Goal: Book appointment/travel/reservation

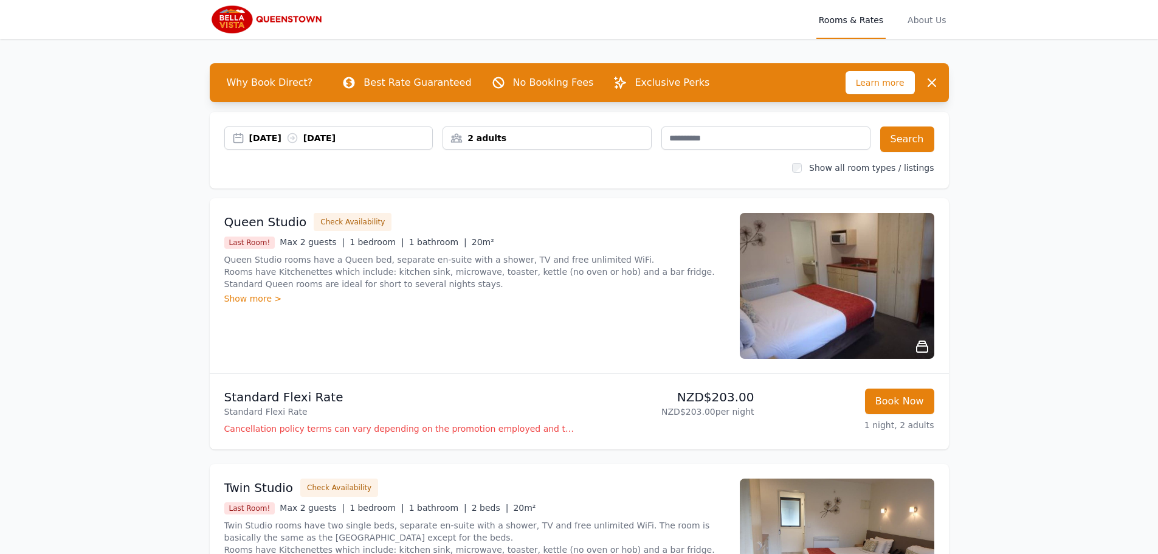
click at [355, 135] on div "[DATE] [DATE]" at bounding box center [341, 138] width 184 height 12
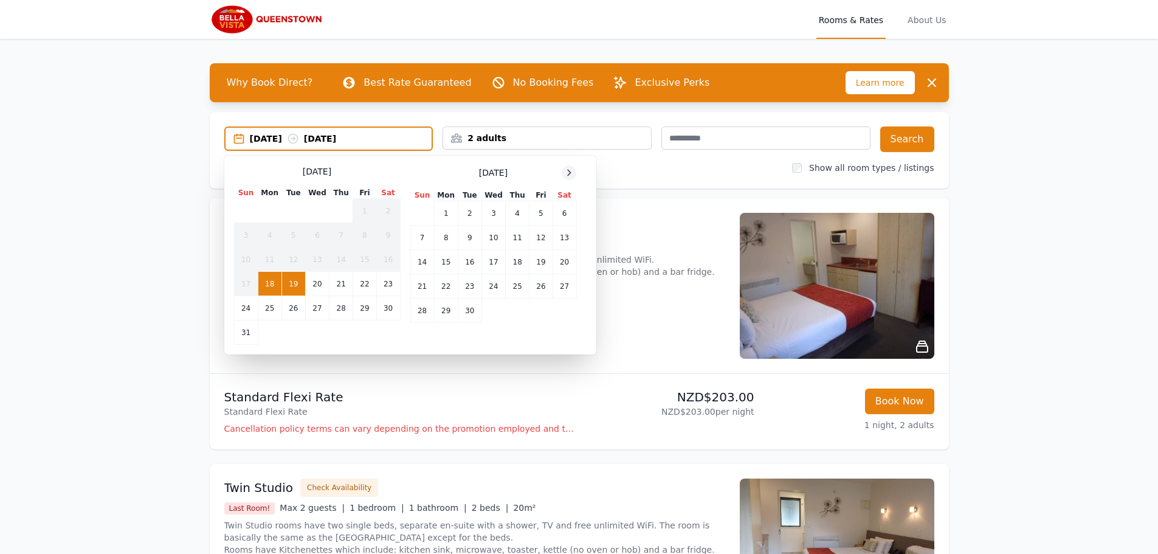
click at [564, 173] on icon at bounding box center [569, 173] width 10 height 10
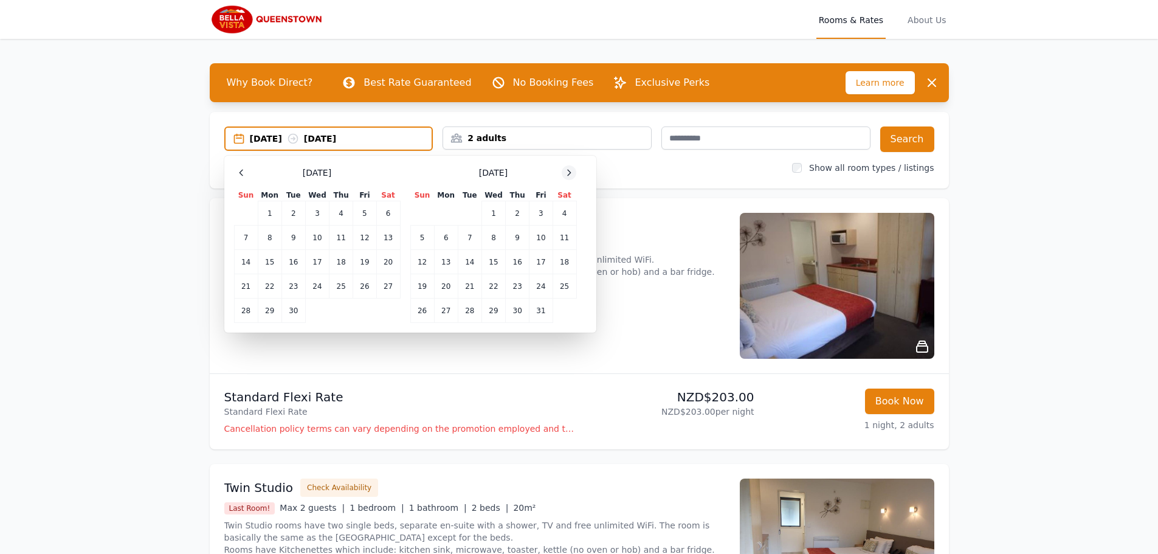
click at [565, 173] on icon at bounding box center [569, 173] width 10 height 10
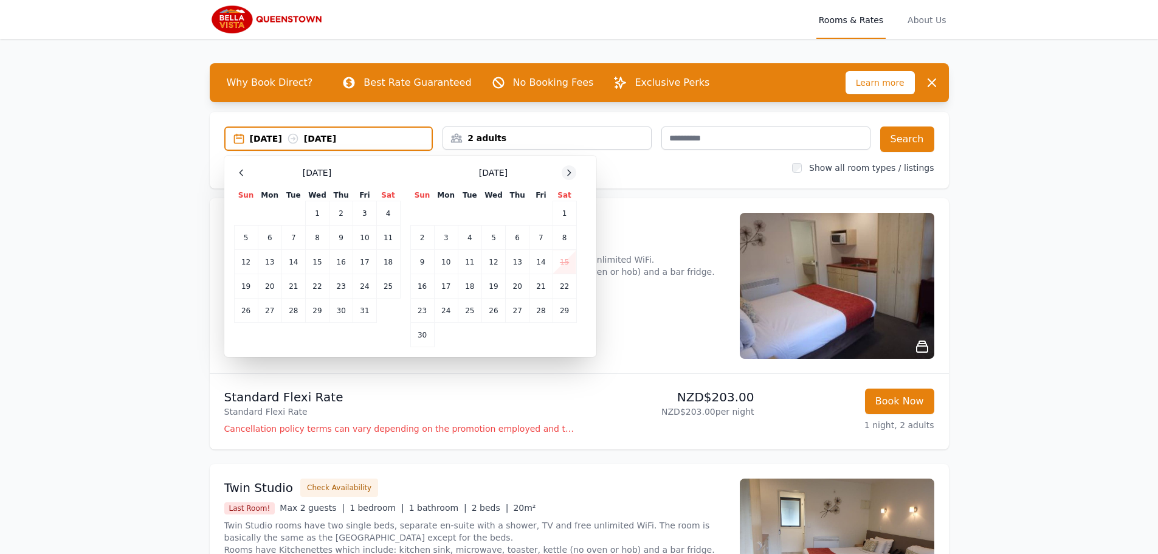
click at [565, 173] on icon at bounding box center [569, 173] width 10 height 10
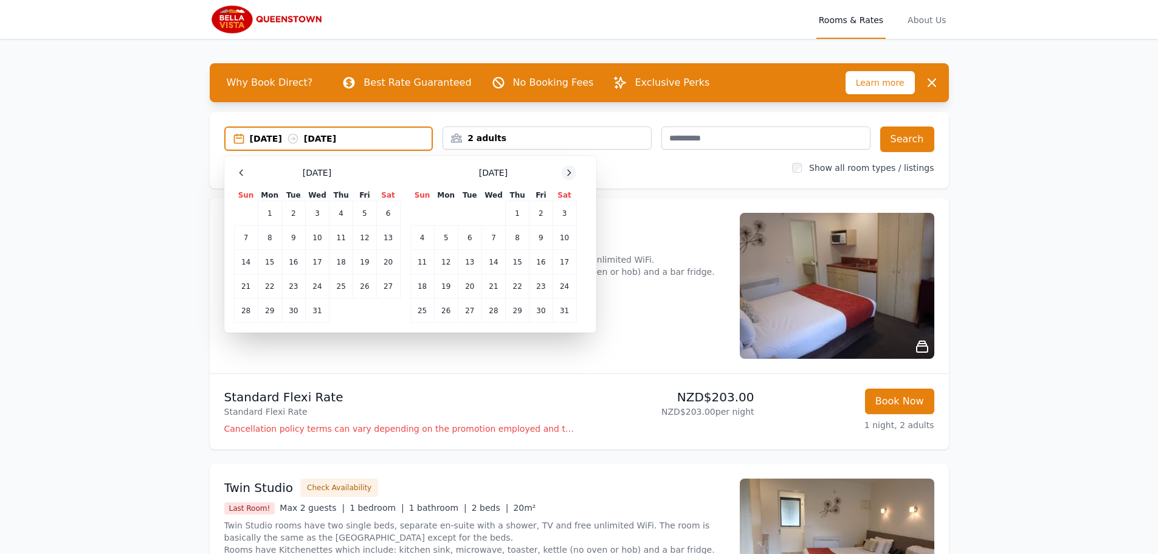
click at [565, 173] on icon at bounding box center [569, 173] width 10 height 10
click at [514, 210] on td "5" at bounding box center [518, 213] width 24 height 24
click at [442, 235] on td "9" at bounding box center [446, 237] width 24 height 24
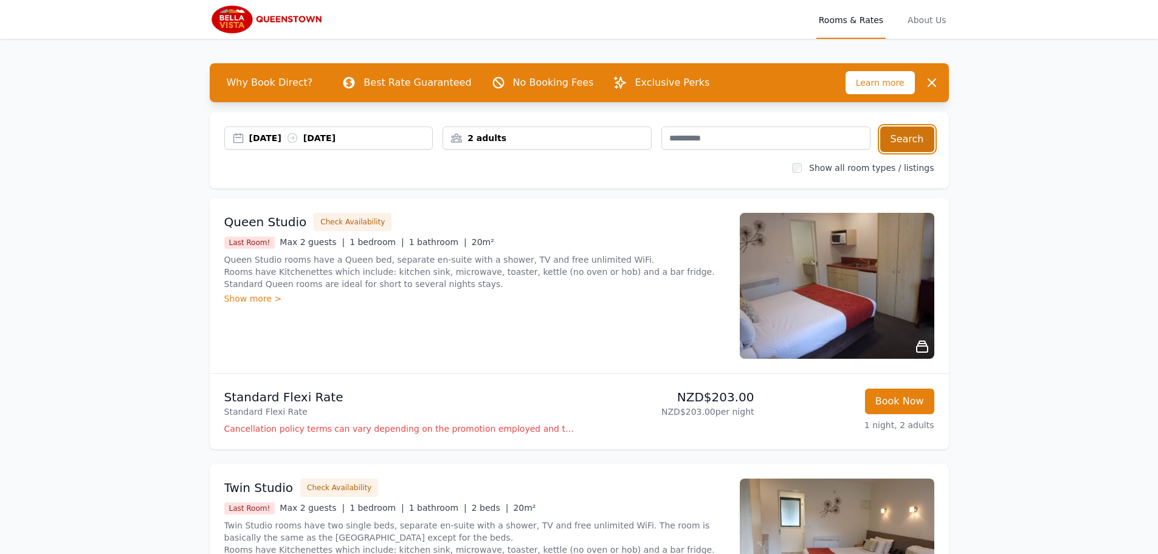
click at [901, 140] on button "Search" at bounding box center [907, 139] width 54 height 26
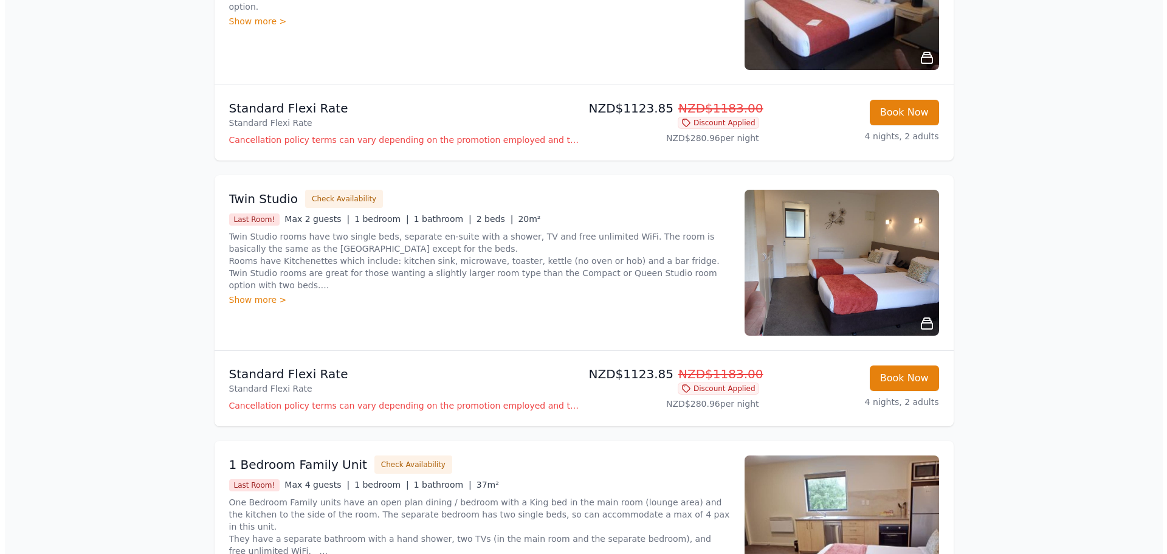
scroll to position [424, 0]
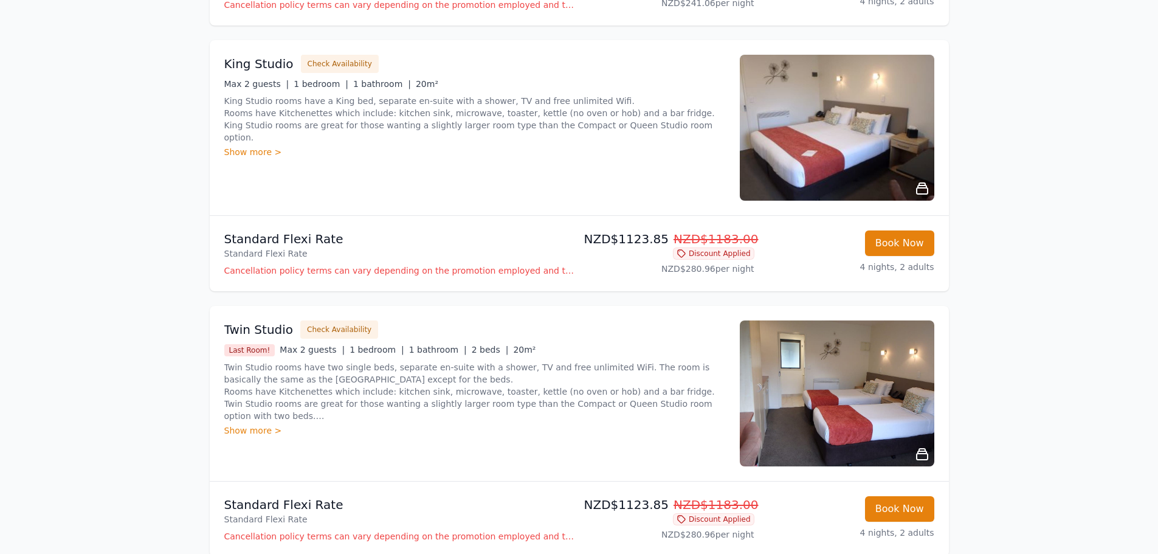
click at [872, 134] on img at bounding box center [837, 128] width 194 height 146
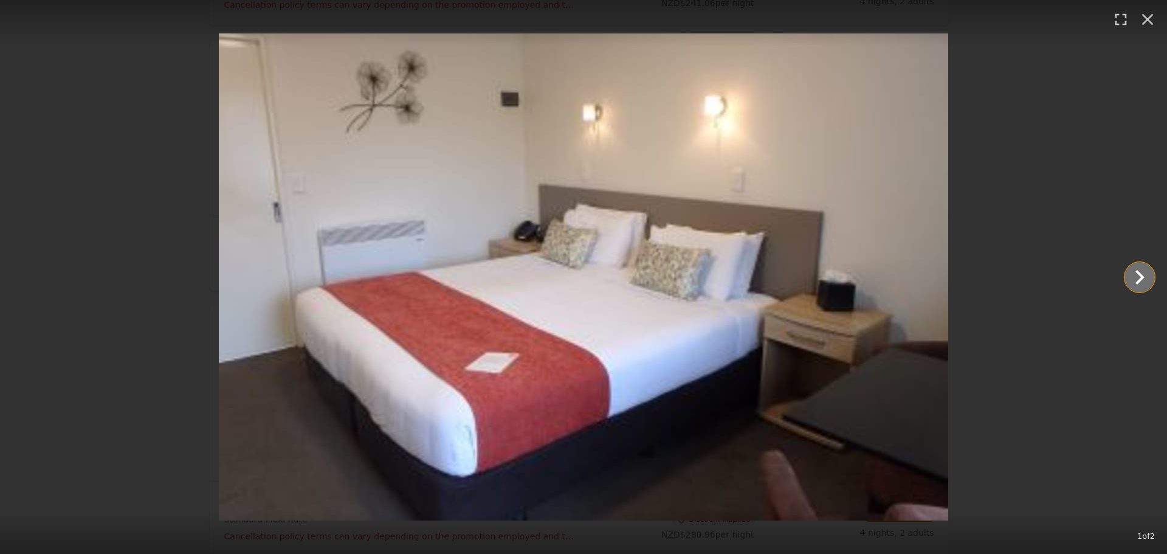
click at [1133, 278] on icon "Show slide 2 of 2" at bounding box center [1139, 277] width 29 height 29
